Goal: Information Seeking & Learning: Learn about a topic

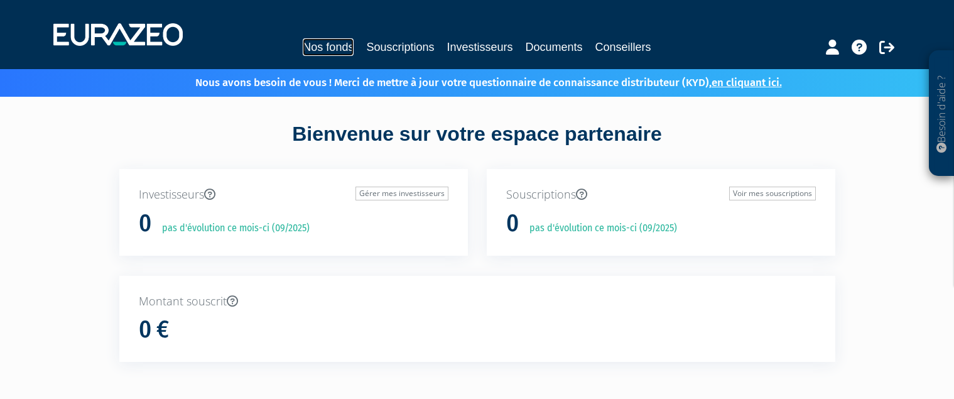
click at [346, 49] on link "Nos fonds" at bounding box center [328, 47] width 51 height 18
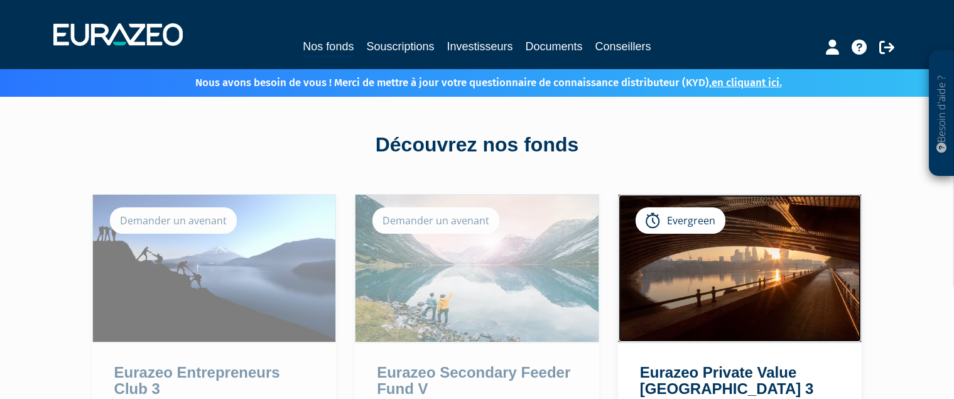
click at [760, 232] on img at bounding box center [739, 268] width 243 height 147
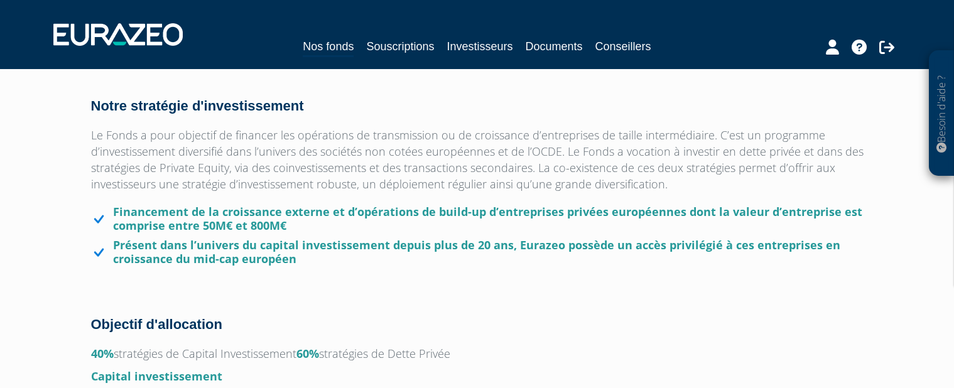
scroll to position [769, 0]
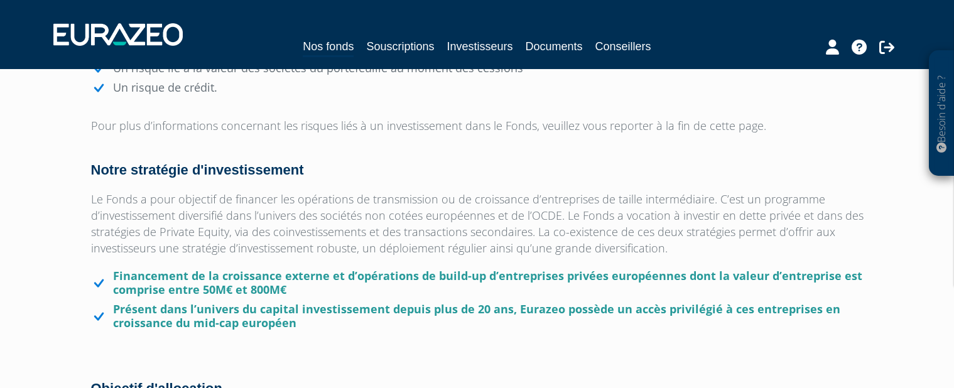
click at [314, 225] on p "Le Fonds a pour objectif de financer les opérations de transmission ou de crois…" at bounding box center [477, 223] width 772 height 65
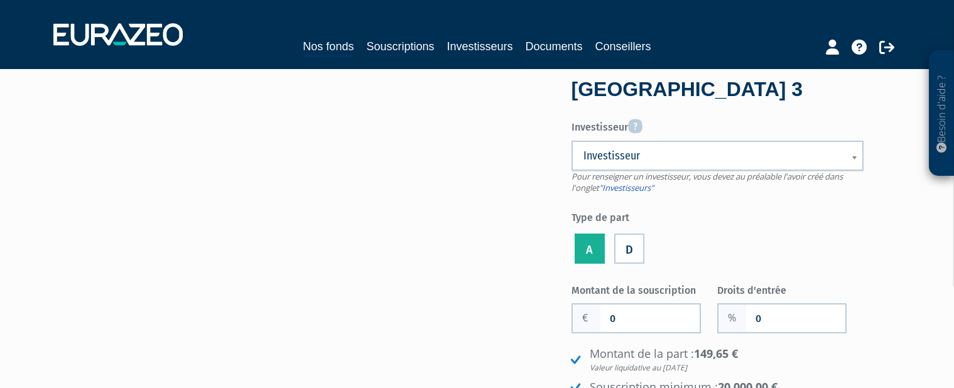
scroll to position [0, 0]
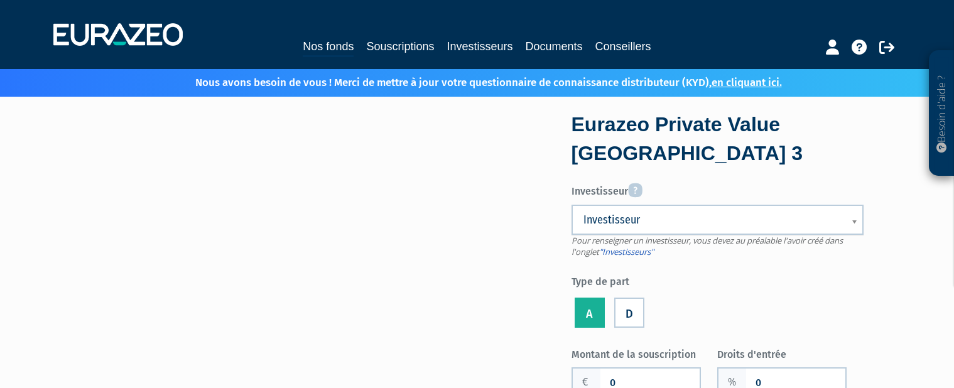
click at [554, 189] on div at bounding box center [345, 241] width 527 height 250
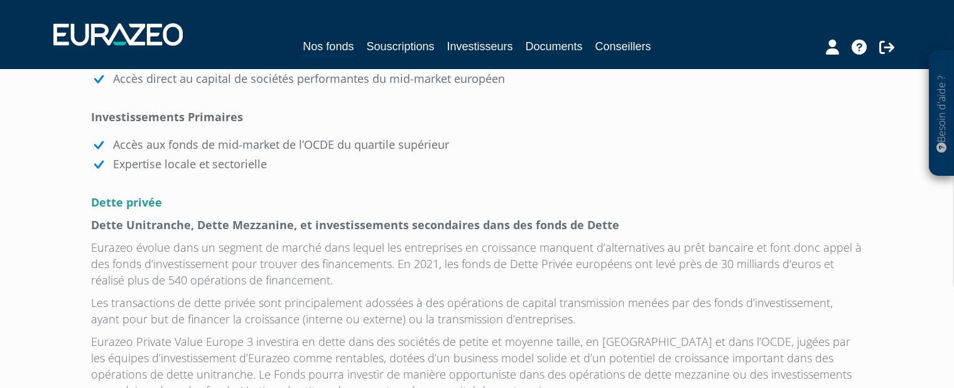
scroll to position [1473, 0]
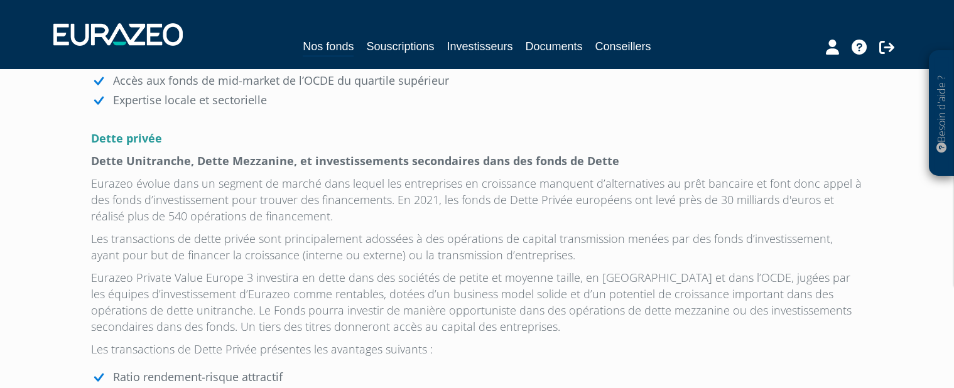
click at [429, 240] on p "Les transactions de dette privée sont principalement adossées à des opérations …" at bounding box center [477, 246] width 772 height 33
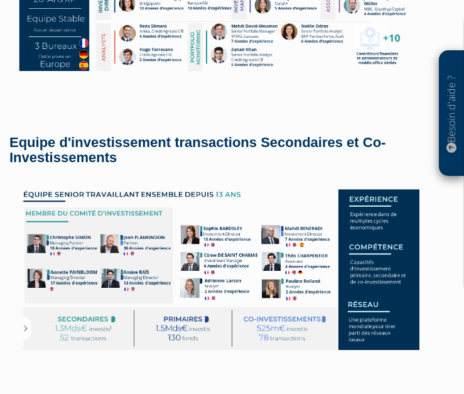
scroll to position [3458, 0]
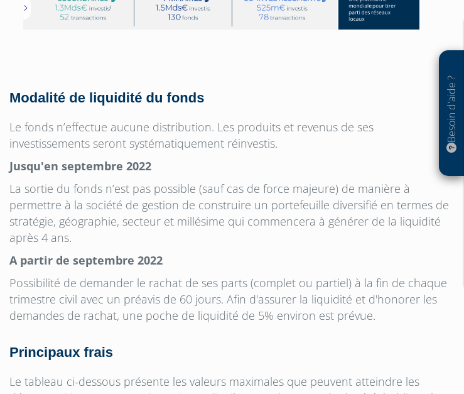
click at [169, 294] on p "Possibilité de demander le rachat de ses parts (complet ou partiel) à la fin de…" at bounding box center [231, 298] width 445 height 49
click at [159, 274] on p "Possibilité de demander le rachat de ses parts (complet ou partiel) à la fin de…" at bounding box center [231, 298] width 445 height 49
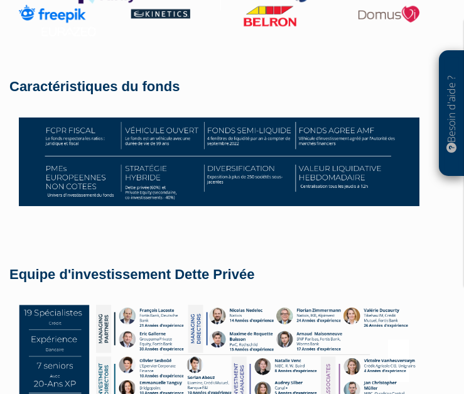
scroll to position [2690, 0]
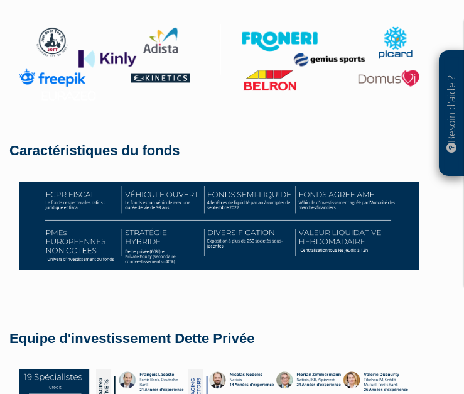
click at [144, 308] on p at bounding box center [231, 316] width 445 height 16
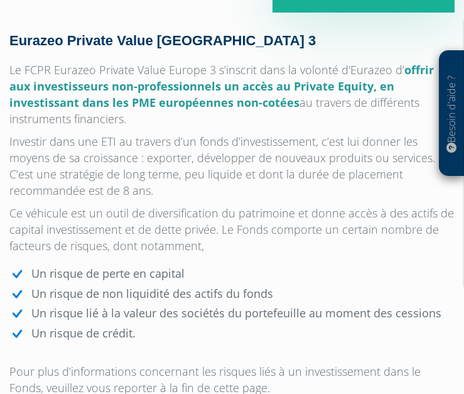
scroll to position [833, 0]
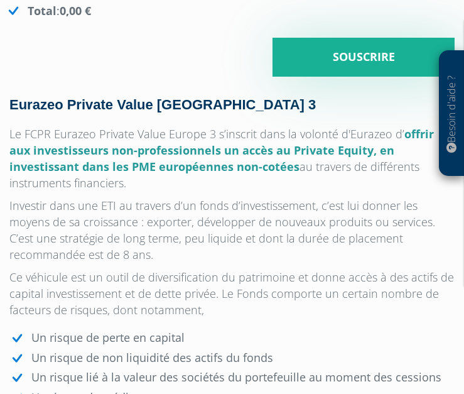
click at [220, 269] on p "Ce véhicule est un outil de diversification du patrimoine et donne accès à des …" at bounding box center [231, 293] width 445 height 49
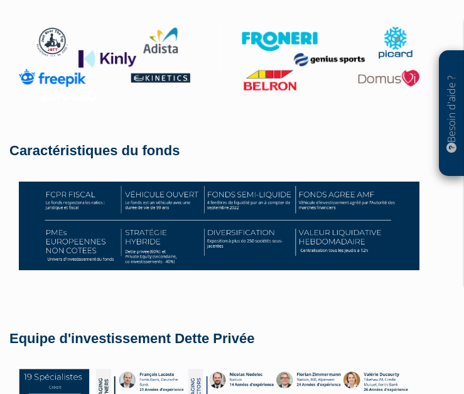
scroll to position [2754, 0]
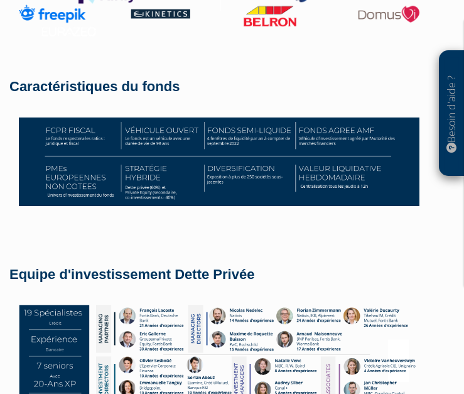
click at [62, 244] on p at bounding box center [231, 252] width 445 height 16
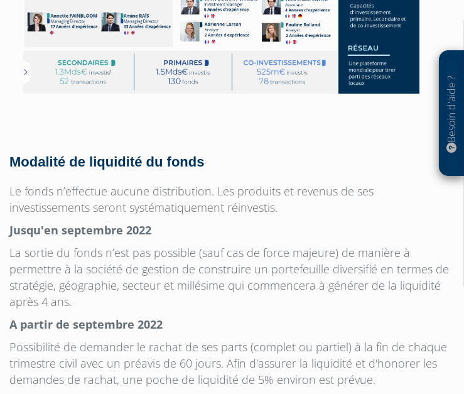
scroll to position [3458, 0]
